Goal: Transaction & Acquisition: Purchase product/service

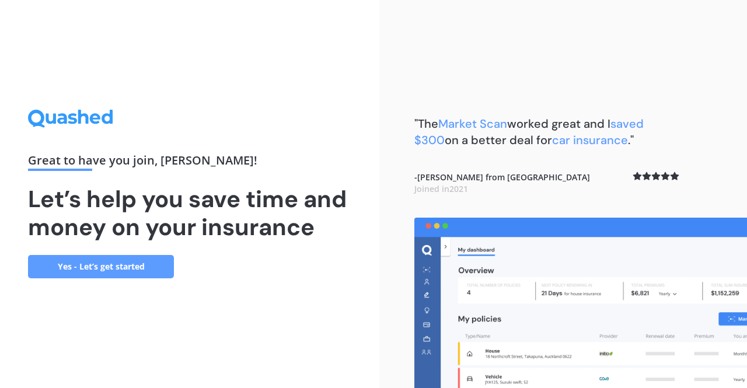
click at [136, 268] on link "Yes - Let’s get started" at bounding box center [101, 266] width 146 height 23
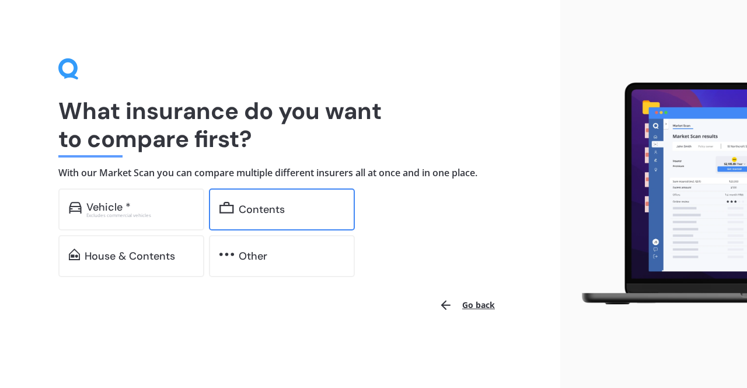
click at [273, 207] on div "Contents" at bounding box center [262, 210] width 46 height 12
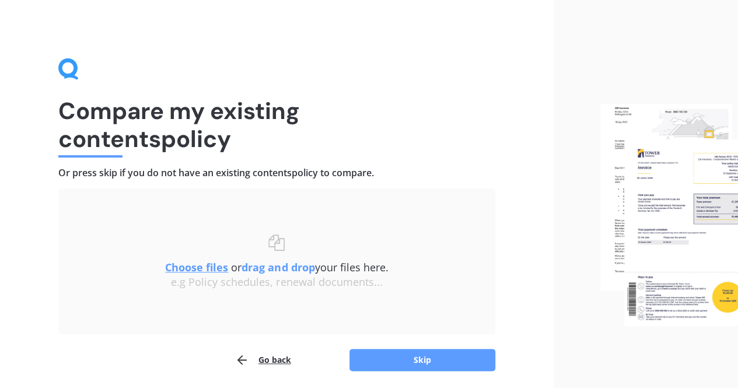
scroll to position [41, 0]
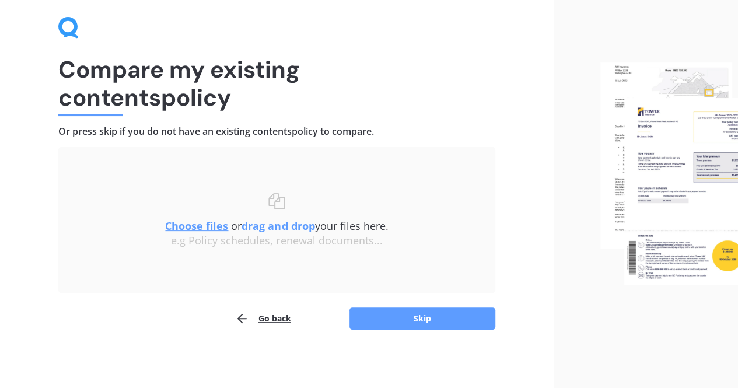
click at [196, 232] on u "Choose files" at bounding box center [196, 226] width 63 height 14
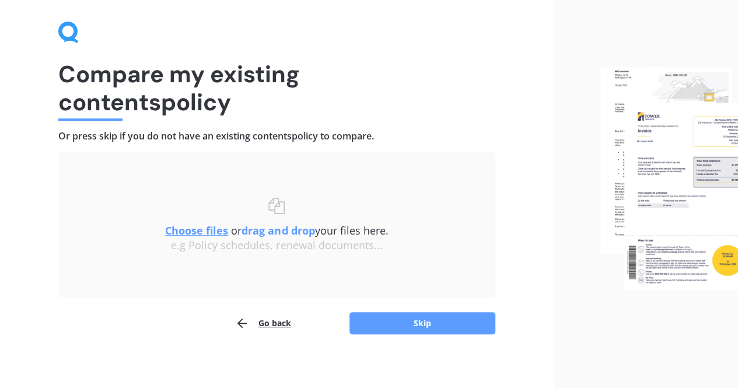
scroll to position [37, 0]
click at [190, 239] on div "e.g Policy schedules, renewal documents..." at bounding box center [277, 245] width 390 height 13
click at [199, 226] on u "Choose files" at bounding box center [196, 230] width 63 height 14
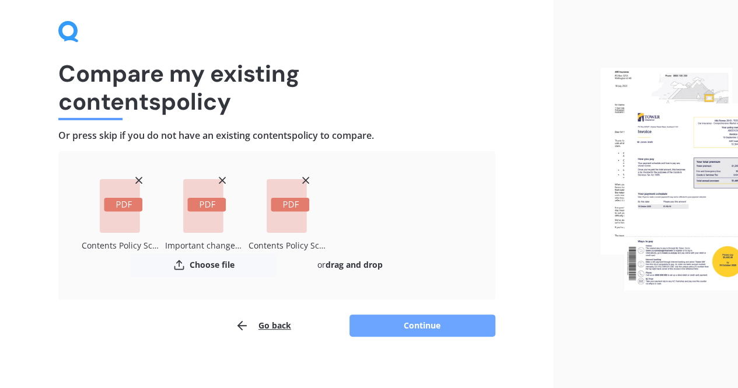
click at [421, 325] on button "Continue" at bounding box center [422, 325] width 146 height 22
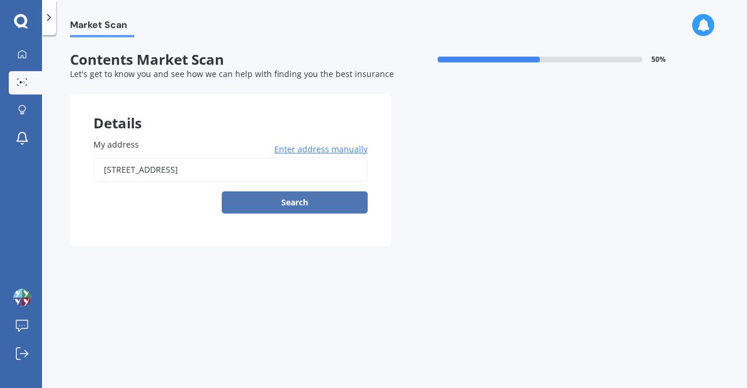
click at [271, 200] on button "Search" at bounding box center [295, 202] width 146 height 22
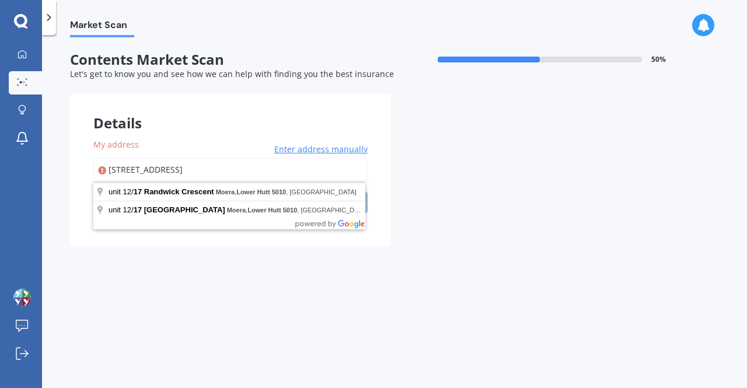
click at [260, 169] on input "[STREET_ADDRESS]" at bounding box center [230, 170] width 274 height 25
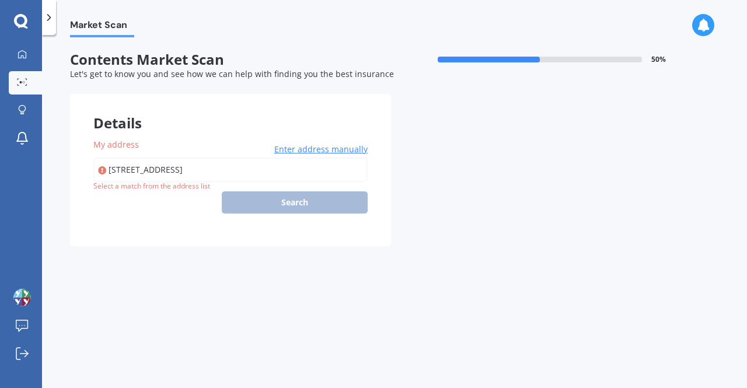
type input "[STREET_ADDRESS]"
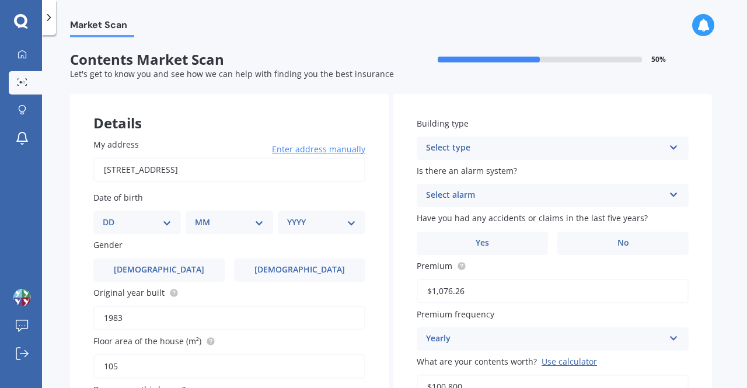
click at [160, 220] on select "DD 01 02 03 04 05 06 07 08 09 10 11 12 13 14 15 16 17 18 19 20 21 22 23 24 25 2…" at bounding box center [137, 222] width 69 height 13
select select "18"
click at [112, 216] on select "DD 01 02 03 04 05 06 07 08 09 10 11 12 13 14 15 16 17 18 19 20 21 22 23 24 25 2…" at bounding box center [137, 222] width 69 height 13
click at [222, 218] on select "MM 01 02 03 04 05 06 07 08 09 10 11 12" at bounding box center [232, 222] width 64 height 13
select select "03"
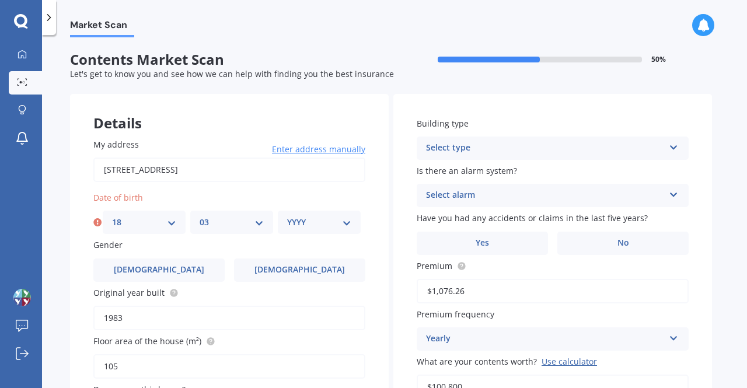
click at [200, 216] on select "MM 01 02 03 04 05 06 07 08 09 10 11 12" at bounding box center [232, 222] width 64 height 13
click at [324, 226] on select "YYYY 2009 2008 2007 2006 2005 2004 2003 2002 2001 2000 1999 1998 1997 1996 1995…" at bounding box center [319, 222] width 64 height 13
select select "1970"
click at [287, 216] on select "YYYY 2009 2008 2007 2006 2005 2004 2003 2002 2001 2000 1999 1998 1997 1996 1995…" at bounding box center [319, 222] width 64 height 13
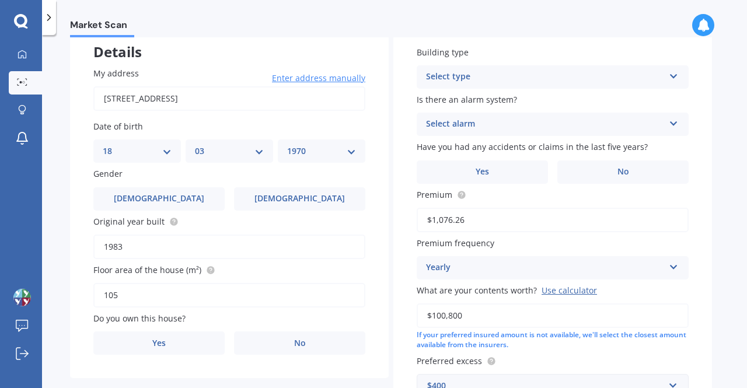
scroll to position [75, 0]
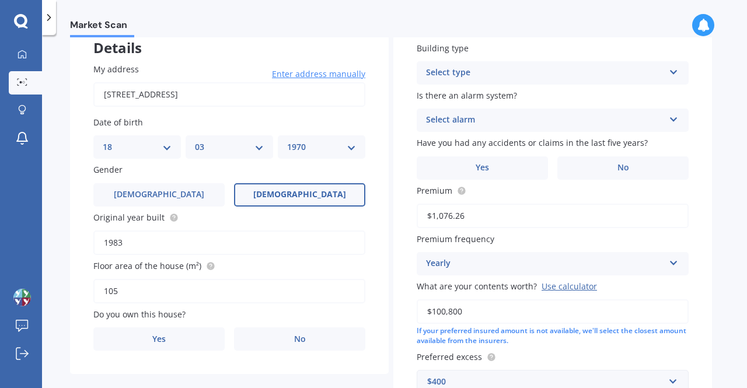
click at [293, 198] on span "[DEMOGRAPHIC_DATA]" at bounding box center [299, 195] width 93 height 10
click at [0, 0] on input "[DEMOGRAPHIC_DATA]" at bounding box center [0, 0] width 0 height 0
click at [188, 350] on label "Yes" at bounding box center [158, 338] width 131 height 23
click at [0, 0] on input "Yes" at bounding box center [0, 0] width 0 height 0
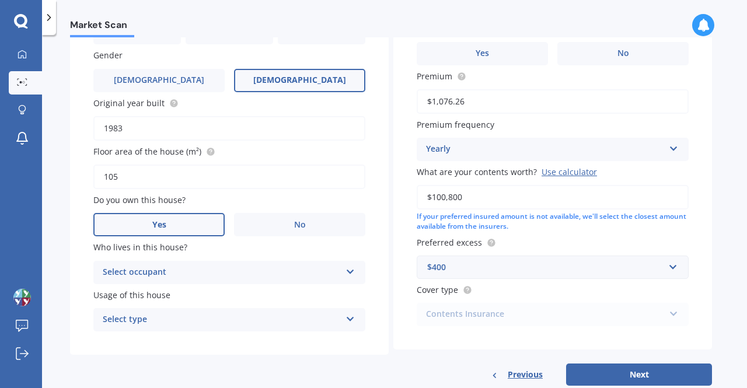
scroll to position [190, 0]
click at [233, 271] on div "Select occupant" at bounding box center [222, 272] width 238 height 14
click at [229, 295] on div "Owner" at bounding box center [229, 295] width 271 height 21
click at [231, 324] on div "Select type" at bounding box center [222, 320] width 238 height 14
click at [227, 346] on div "Permanent" at bounding box center [229, 342] width 271 height 21
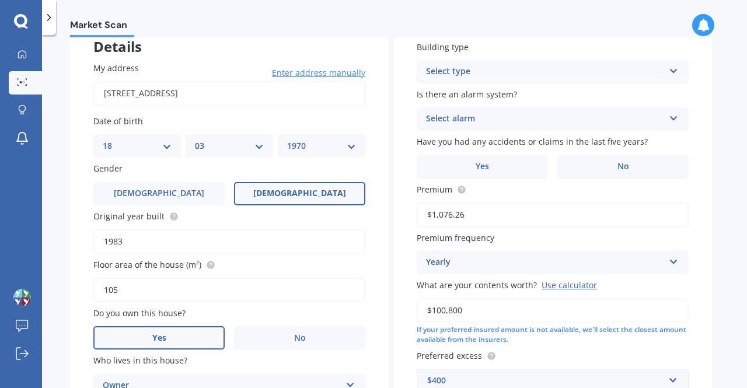
scroll to position [0, 0]
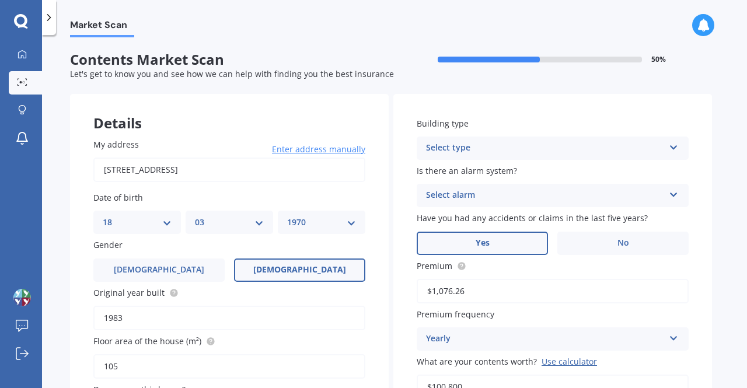
click at [484, 244] on span "Yes" at bounding box center [482, 243] width 14 height 10
click at [0, 0] on input "Yes" at bounding box center [0, 0] width 0 height 0
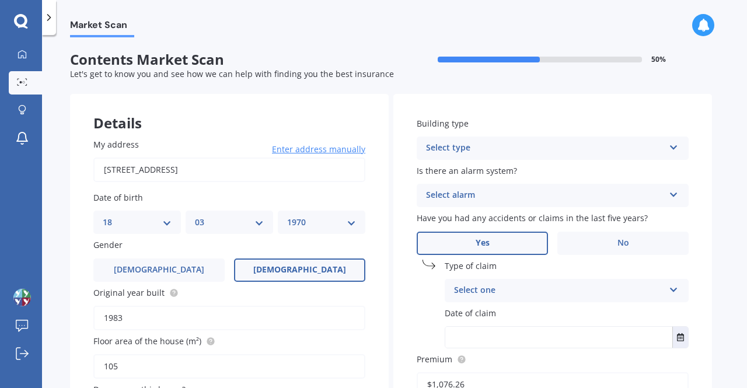
click at [488, 290] on div "Select one" at bounding box center [559, 291] width 210 height 14
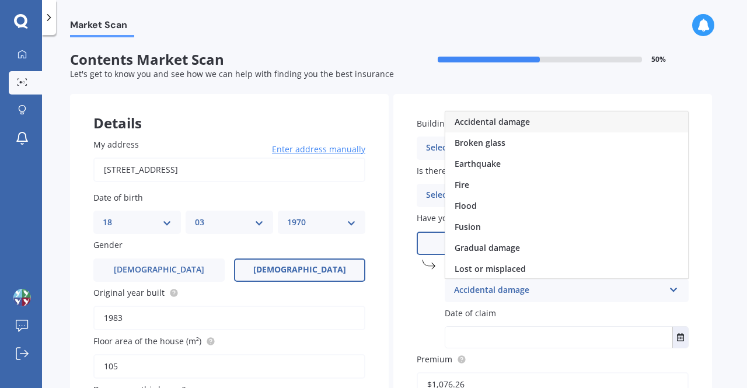
click at [508, 120] on span "Accidental damage" at bounding box center [491, 121] width 75 height 11
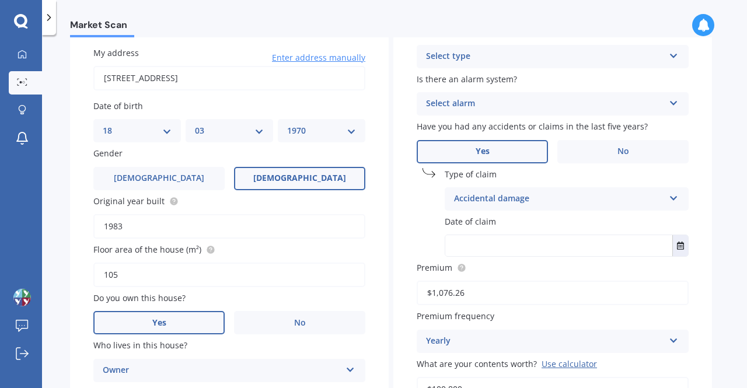
scroll to position [92, 0]
click at [522, 101] on div "Select alarm" at bounding box center [545, 103] width 238 height 14
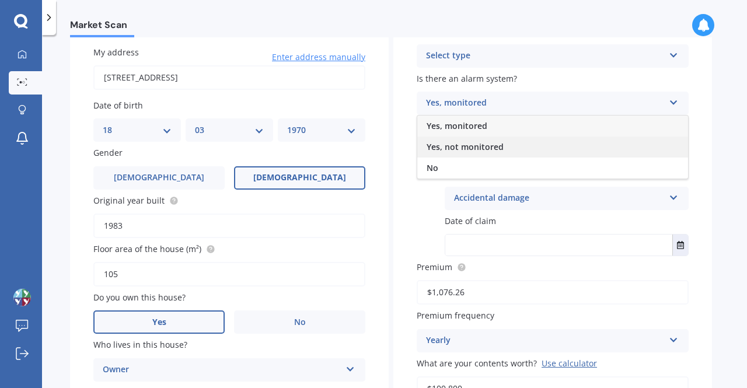
click at [493, 146] on span "Yes, not monitored" at bounding box center [464, 146] width 77 height 11
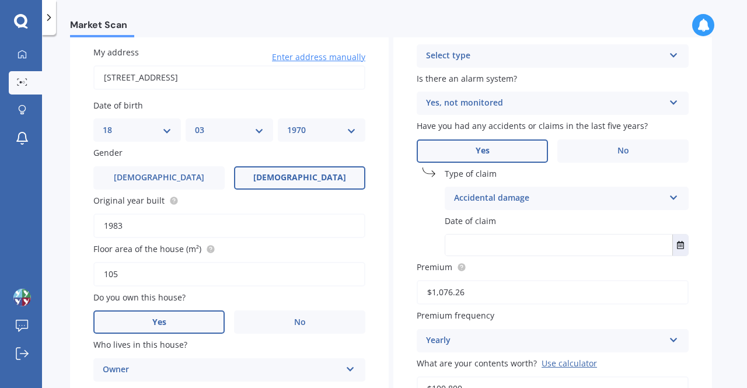
click at [499, 55] on div "Select type" at bounding box center [545, 56] width 238 height 14
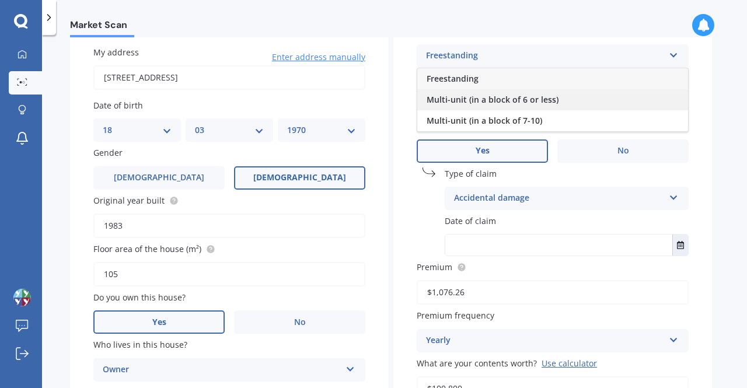
click at [493, 100] on span "Multi-unit (in a block of 6 or less)" at bounding box center [492, 99] width 132 height 11
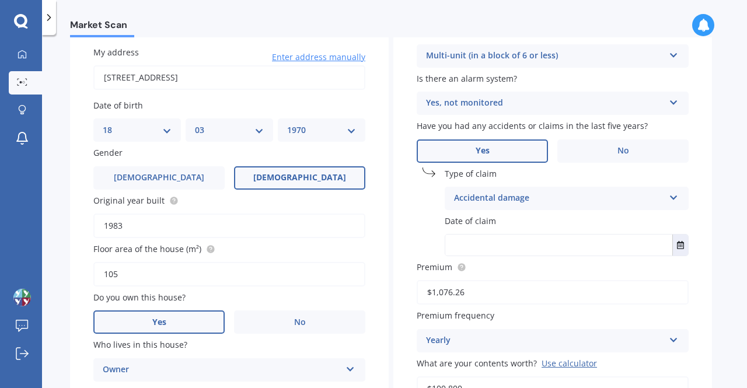
click at [572, 101] on div "Yes, not monitored" at bounding box center [545, 103] width 238 height 14
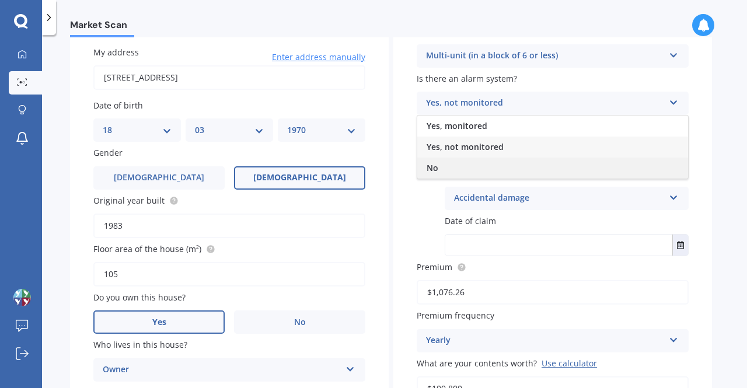
click at [511, 173] on div "No" at bounding box center [552, 168] width 271 height 21
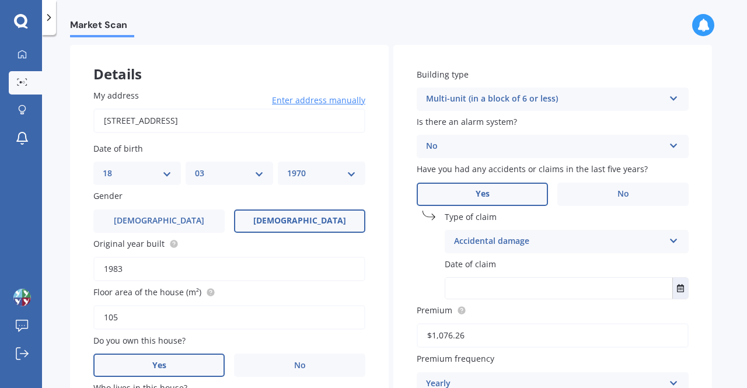
scroll to position [0, 0]
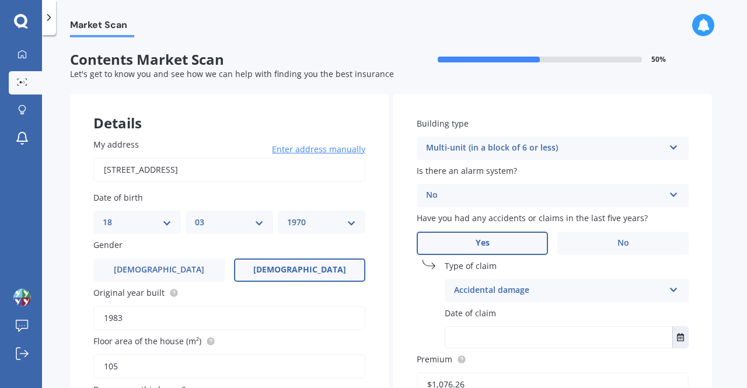
click at [472, 330] on input "text" at bounding box center [558, 337] width 227 height 21
type input "[DATE]"
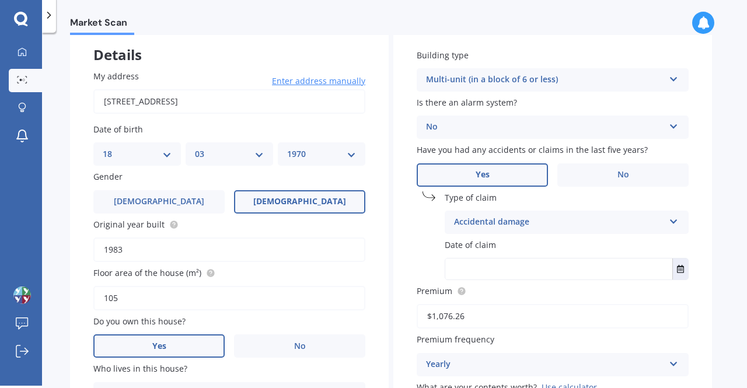
scroll to position [67, 0]
click at [519, 261] on input "text" at bounding box center [558, 268] width 227 height 21
click at [680, 268] on icon "Select date" at bounding box center [680, 268] width 7 height 8
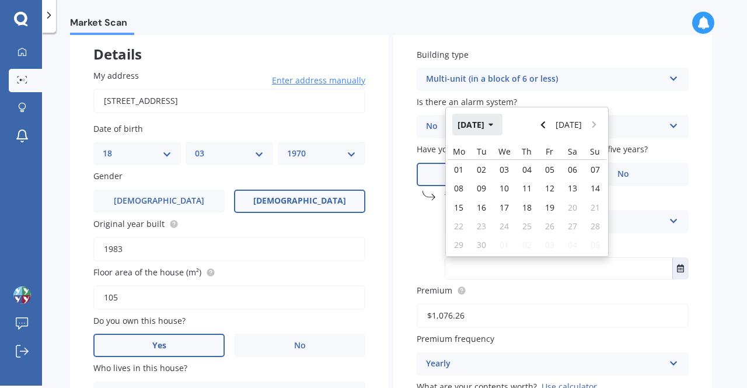
click at [494, 126] on icon "button" at bounding box center [490, 125] width 5 height 8
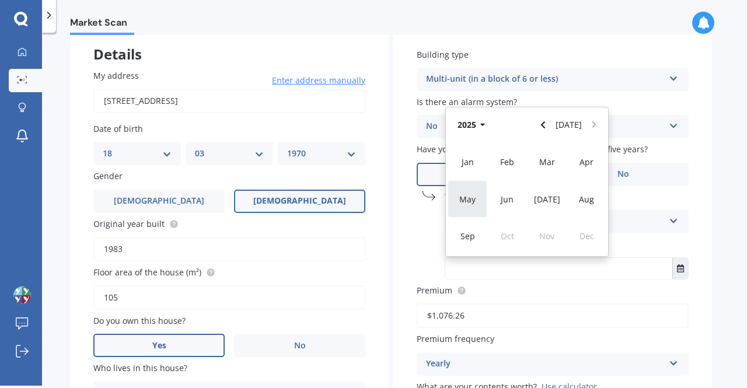
click at [472, 205] on span "May" at bounding box center [467, 199] width 16 height 11
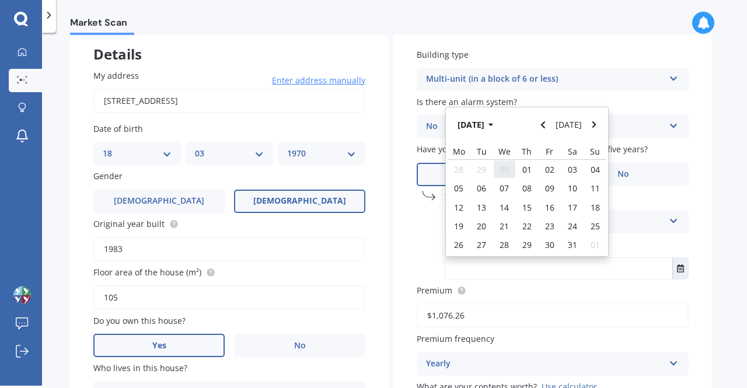
click at [505, 172] on span "30" at bounding box center [503, 169] width 9 height 11
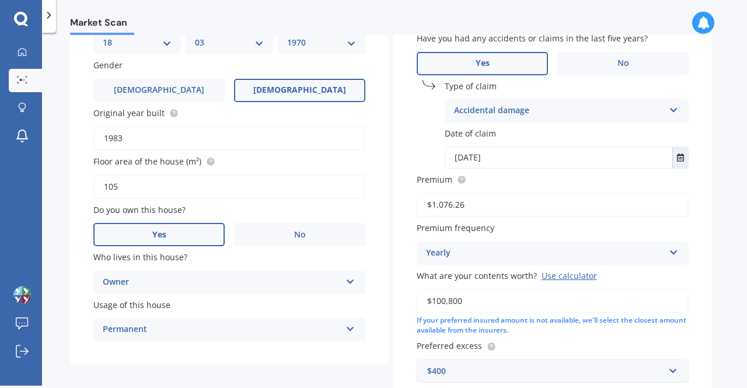
scroll to position [178, 0]
click at [680, 163] on button "Select date" at bounding box center [680, 156] width 16 height 21
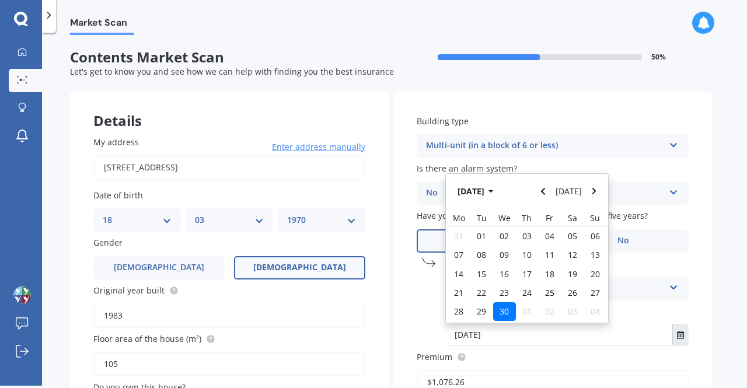
scroll to position [0, 0]
click at [531, 306] on div "01" at bounding box center [527, 311] width 23 height 19
type input "[DATE]"
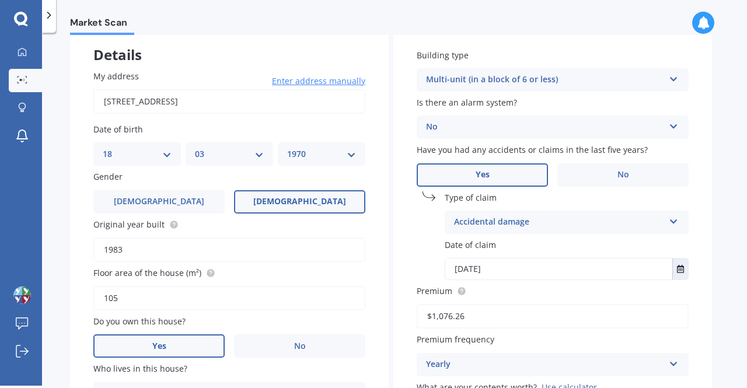
scroll to position [70, 0]
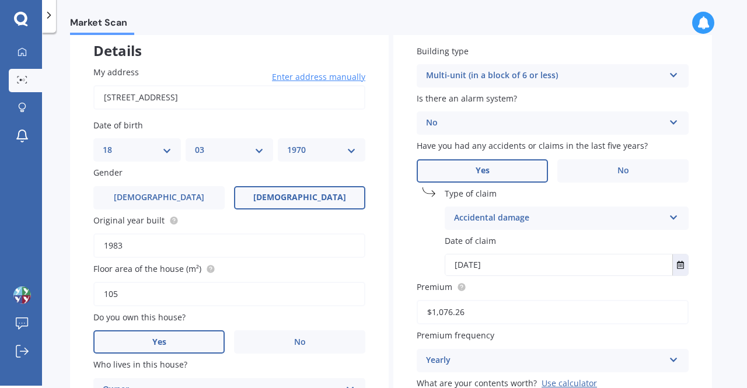
click at [534, 130] on div "No" at bounding box center [545, 123] width 238 height 14
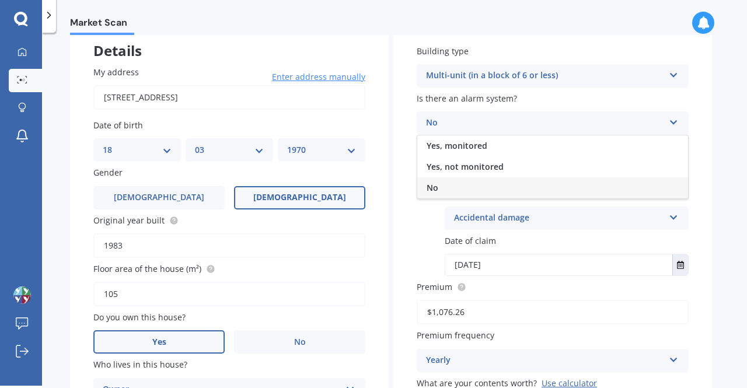
click at [534, 130] on div "No" at bounding box center [545, 123] width 238 height 14
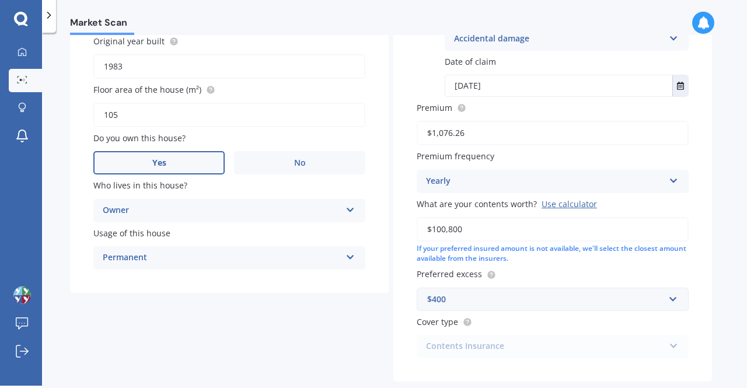
scroll to position [313, 0]
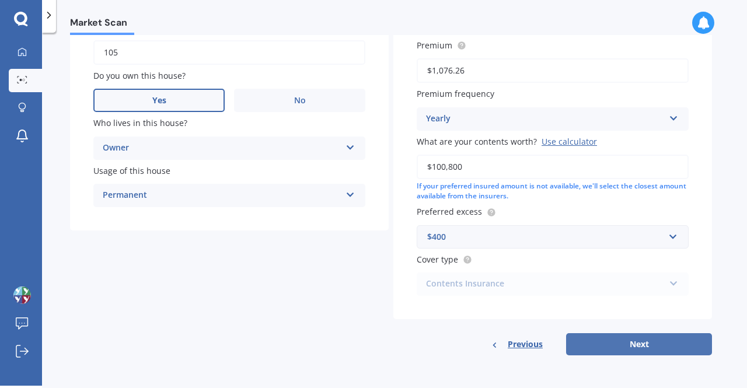
click at [666, 345] on button "Next" at bounding box center [639, 344] width 146 height 22
select select "18"
select select "03"
select select "1970"
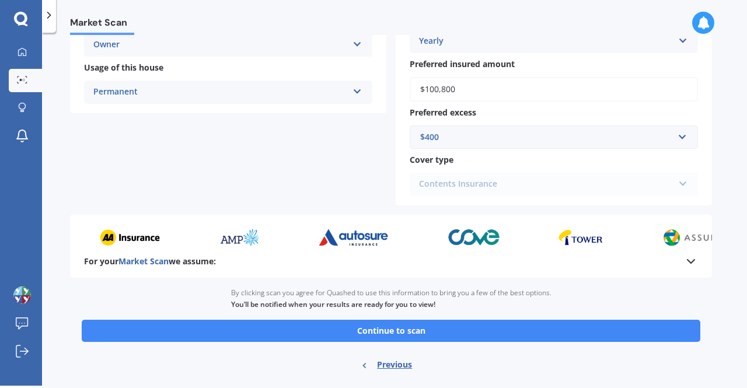
scroll to position [404, 0]
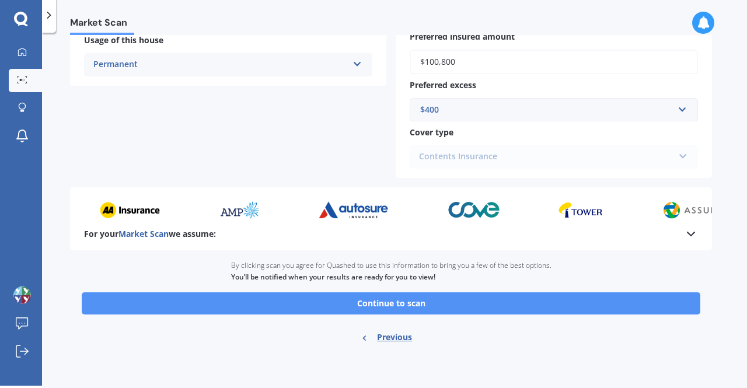
click at [530, 302] on button "Continue to scan" at bounding box center [391, 303] width 618 height 22
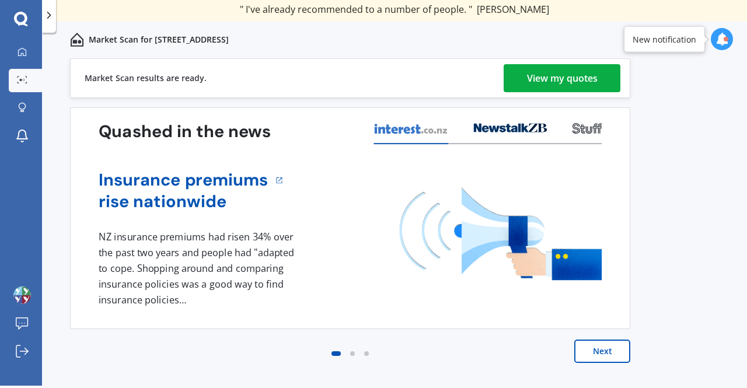
click at [555, 86] on div "View my quotes" at bounding box center [562, 78] width 71 height 28
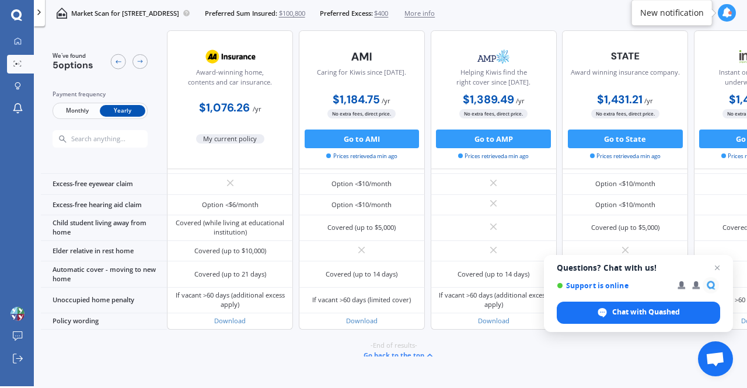
scroll to position [791, 0]
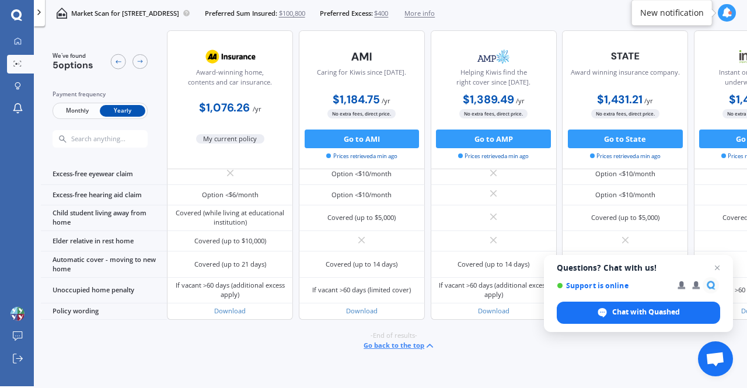
click at [379, 340] on button "Go back to the top" at bounding box center [399, 345] width 72 height 11
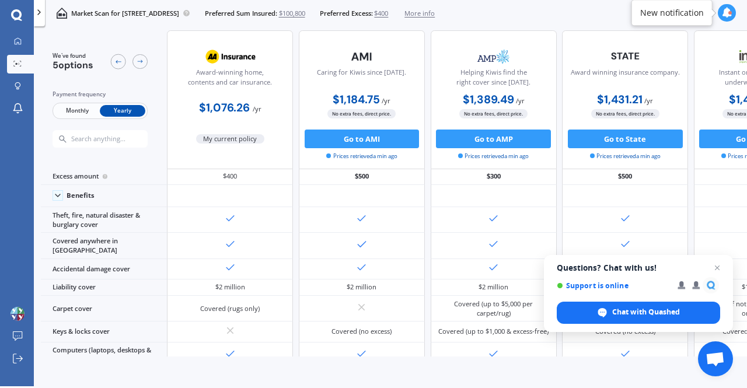
scroll to position [0, 0]
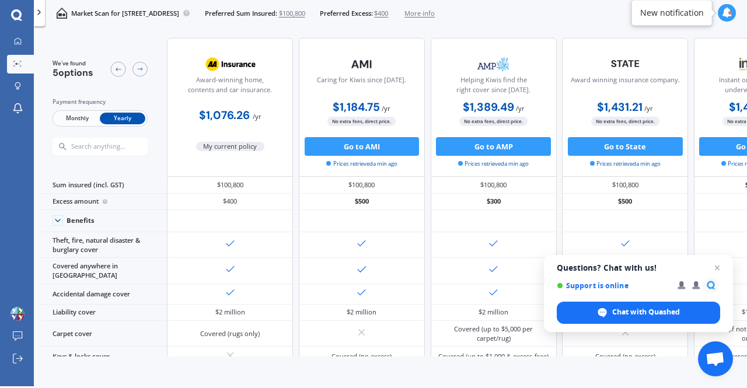
click at [379, 334] on div at bounding box center [362, 334] width 126 height 26
